Goal: Navigation & Orientation: Find specific page/section

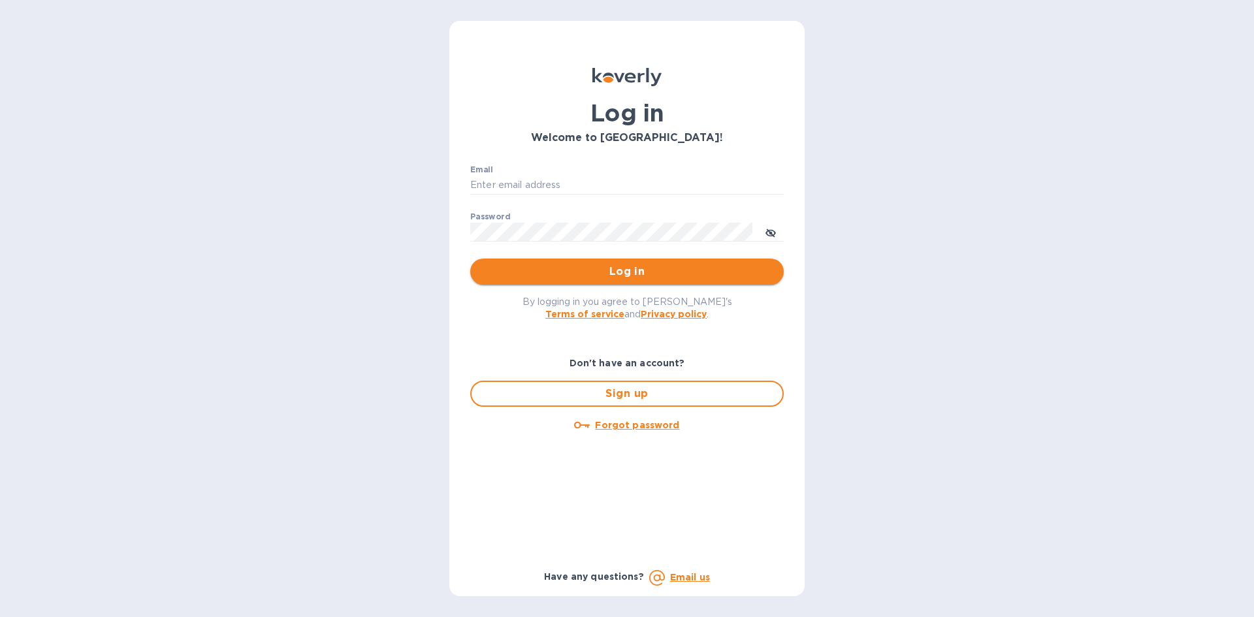
type input "[PERSON_NAME][EMAIL_ADDRESS][DOMAIN_NAME]"
click at [552, 268] on span "Log in" at bounding box center [627, 272] width 293 height 16
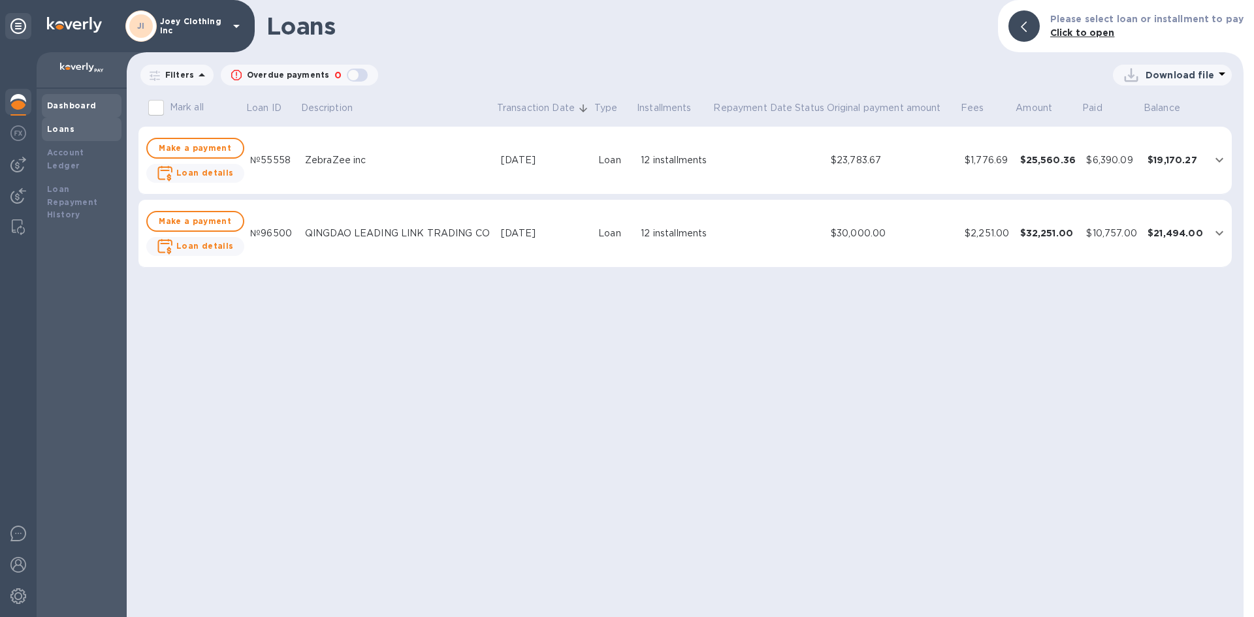
click at [61, 106] on b "Dashboard" at bounding box center [72, 106] width 50 height 10
